Goal: Task Accomplishment & Management: Manage account settings

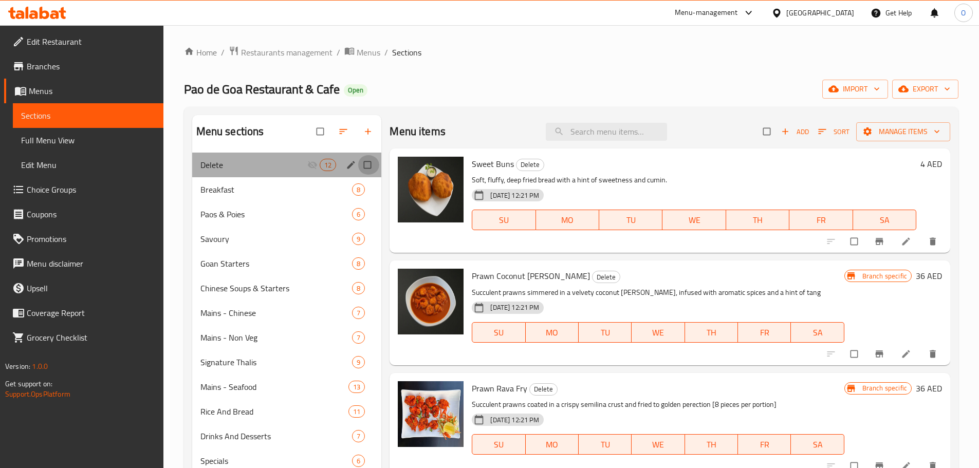
click at [366, 167] on input "Menu sections" at bounding box center [369, 165] width 22 height 20
checkbox input "true"
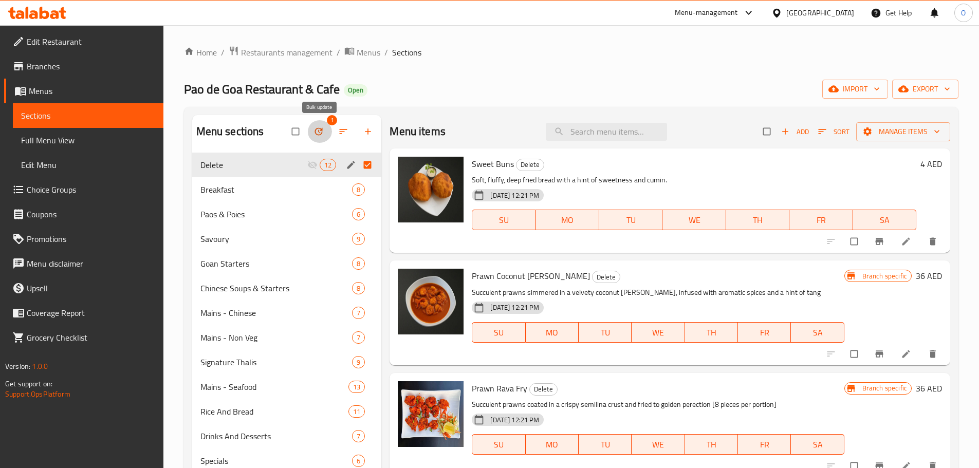
click at [320, 132] on icon "button" at bounding box center [318, 131] width 10 height 10
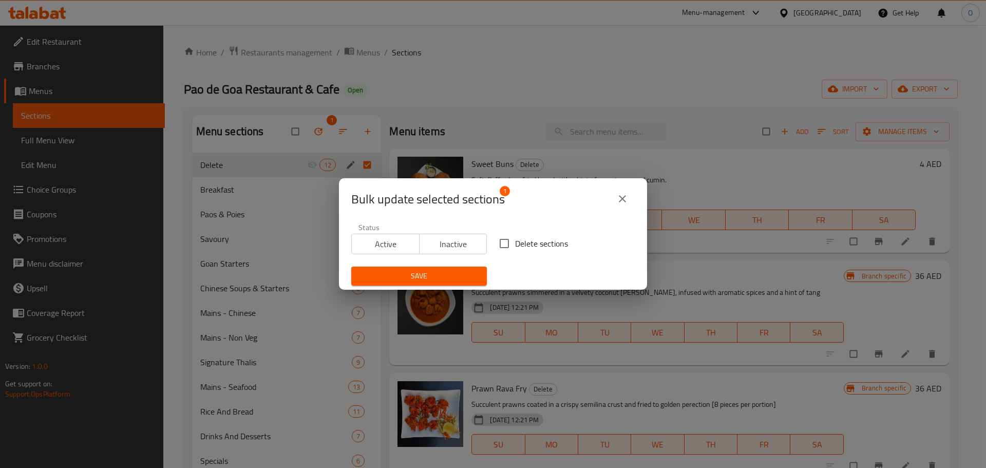
click at [517, 244] on span "Delete sections" at bounding box center [541, 243] width 53 height 12
click at [515, 244] on input "Delete sections" at bounding box center [505, 244] width 22 height 22
checkbox input "true"
click at [452, 279] on span "Save" at bounding box center [419, 276] width 119 height 13
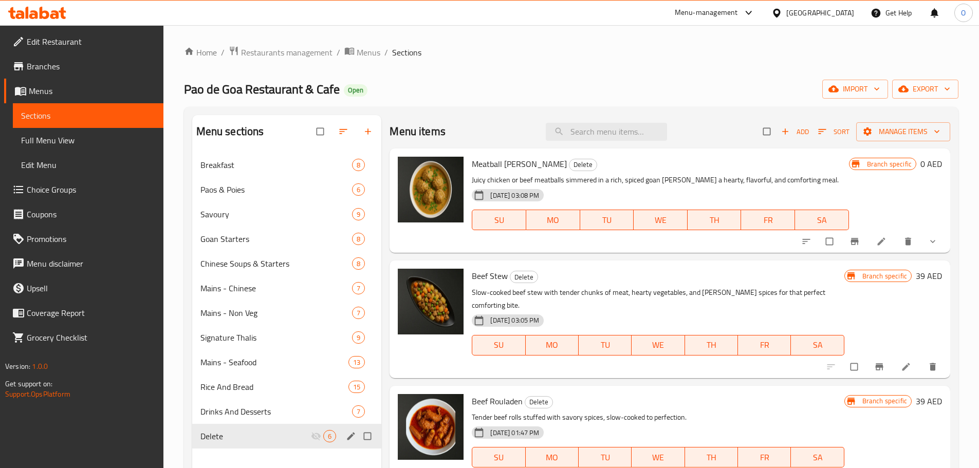
drag, startPoint x: 371, startPoint y: 438, endPoint x: 371, endPoint y: 430, distance: 8.2
click at [371, 439] on input "Menu sections" at bounding box center [369, 436] width 22 height 20
checkbox input "true"
click at [318, 133] on icon "button" at bounding box center [318, 131] width 10 height 10
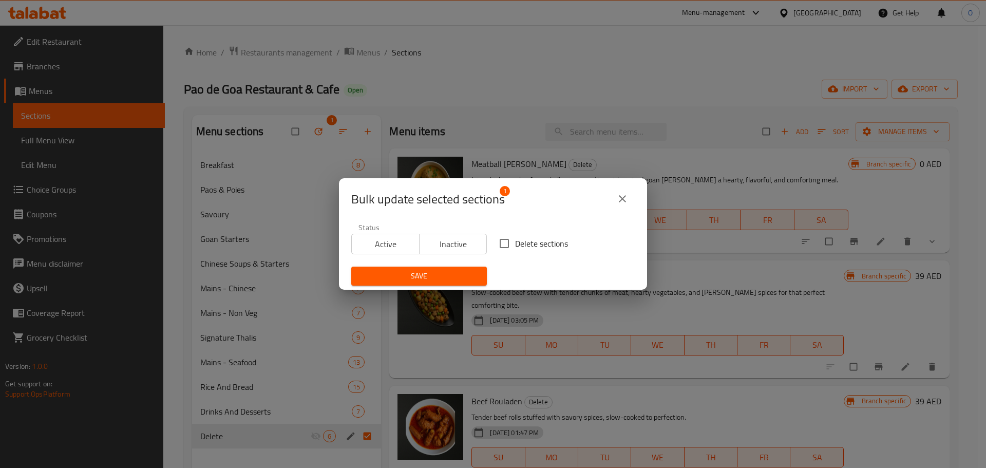
click at [550, 249] on span "Delete sections" at bounding box center [541, 243] width 53 height 12
click at [515, 249] on input "Delete sections" at bounding box center [505, 244] width 22 height 22
checkbox input "true"
click at [466, 280] on span "Save" at bounding box center [419, 276] width 119 height 13
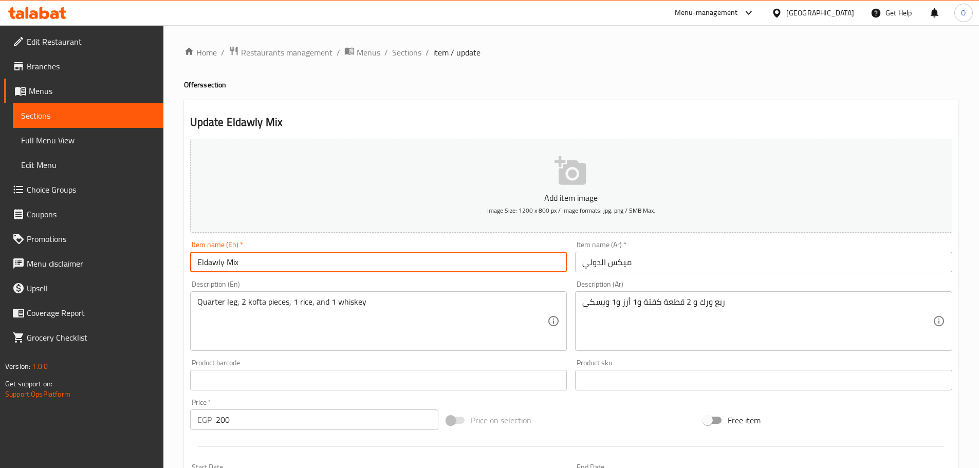
click at [293, 265] on input "Eldawly Mix" at bounding box center [378, 262] width 377 height 21
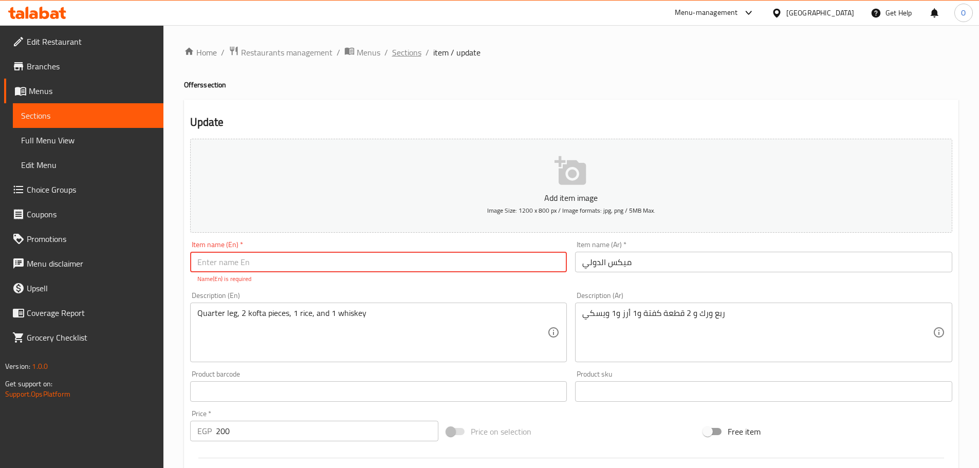
click at [408, 55] on span "Sections" at bounding box center [406, 52] width 29 height 12
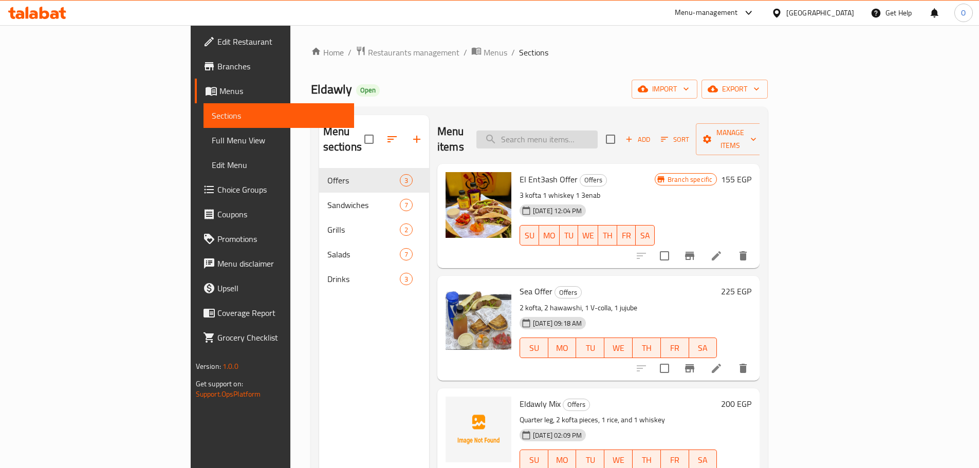
click at [597, 134] on input "search" at bounding box center [536, 139] width 121 height 18
paste input "Eldawly Mix"
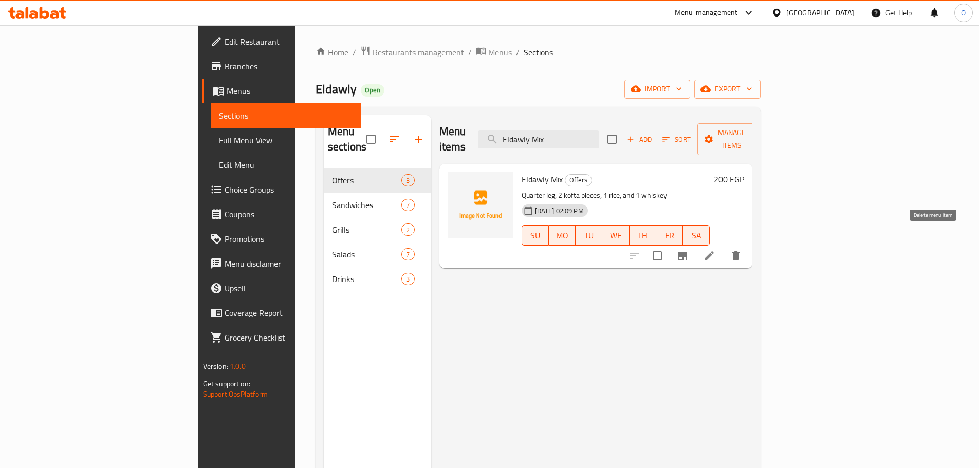
type input "Eldawly Mix"
click at [739, 251] on icon "delete" at bounding box center [735, 255] width 7 height 9
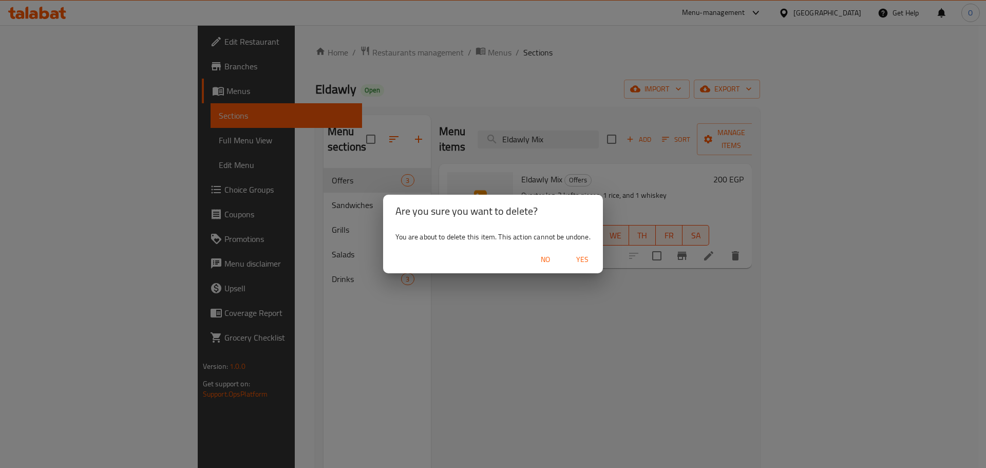
click at [586, 258] on span "Yes" at bounding box center [582, 259] width 25 height 13
